Goal: Task Accomplishment & Management: Manage account settings

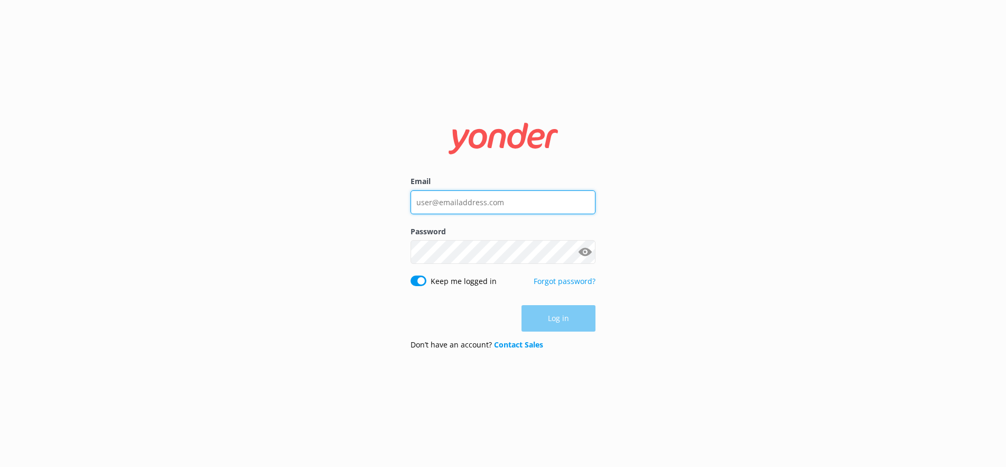
type input "[PERSON_NAME][EMAIL_ADDRESS][DOMAIN_NAME]"
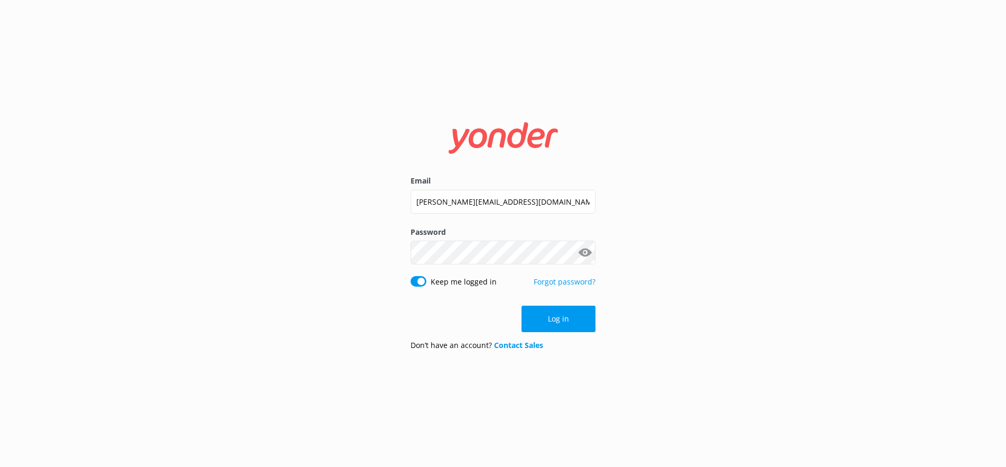
click at [562, 333] on form "Email [PERSON_NAME][EMAIL_ADDRESS][DOMAIN_NAME] Password Show password Keep me …" at bounding box center [503, 233] width 185 height 251
click at [565, 318] on button "Log in" at bounding box center [559, 318] width 74 height 26
